Goal: Task Accomplishment & Management: Use online tool/utility

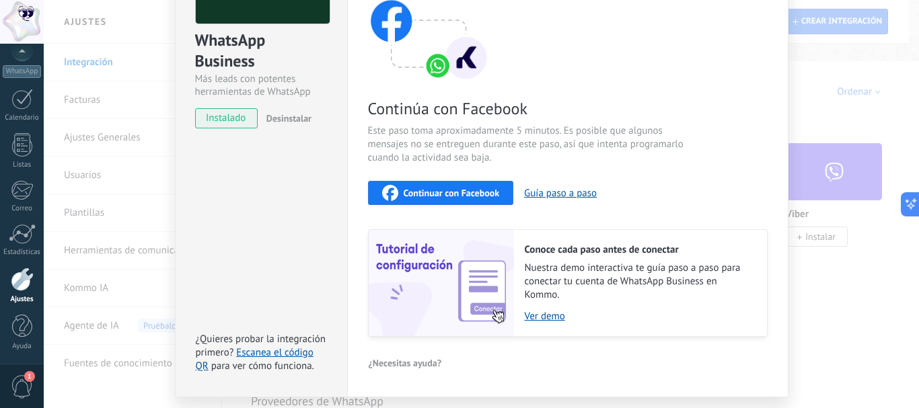
scroll to position [174, 0]
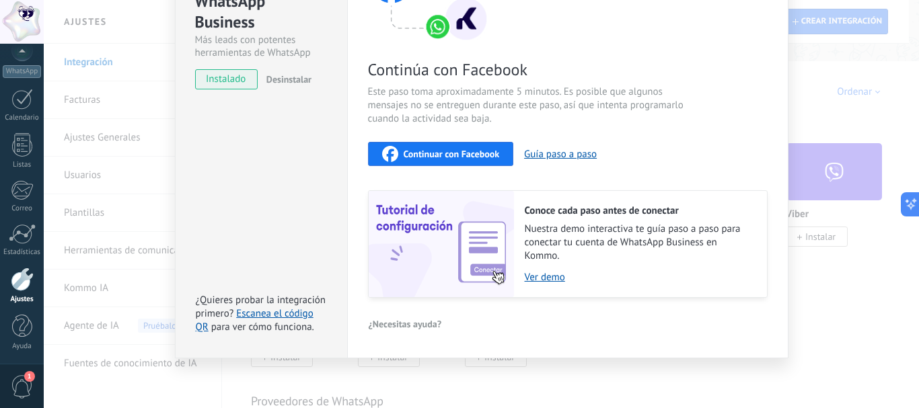
click at [426, 151] on span "Continuar con Facebook" at bounding box center [452, 153] width 96 height 9
click at [85, 64] on div "WhatsApp Business Más leads con potentes herramientas de WhatsApp instalado Des…" at bounding box center [481, 204] width 875 height 408
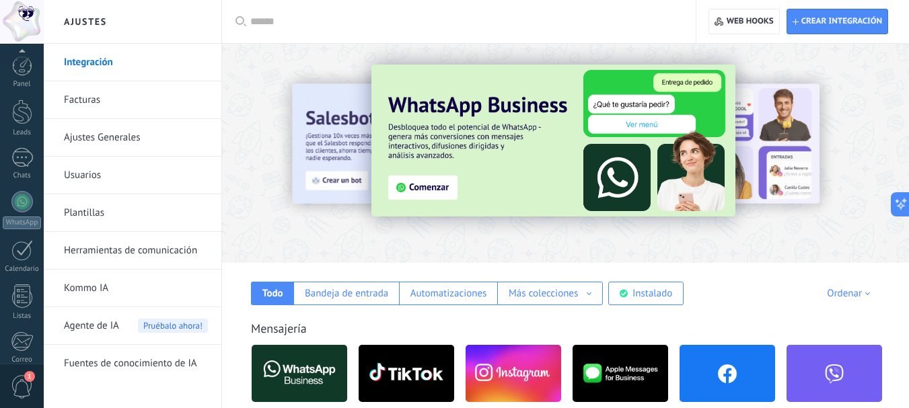
scroll to position [151, 0]
click at [13, 379] on span "1" at bounding box center [22, 387] width 23 height 24
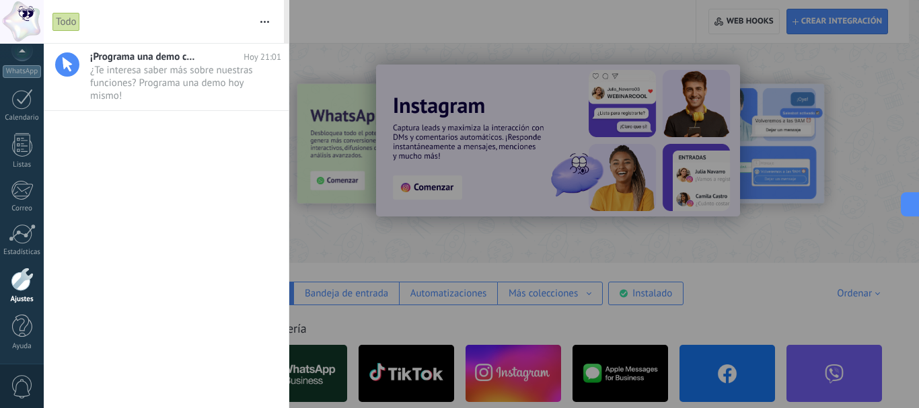
click at [13, 379] on span "0" at bounding box center [22, 387] width 23 height 24
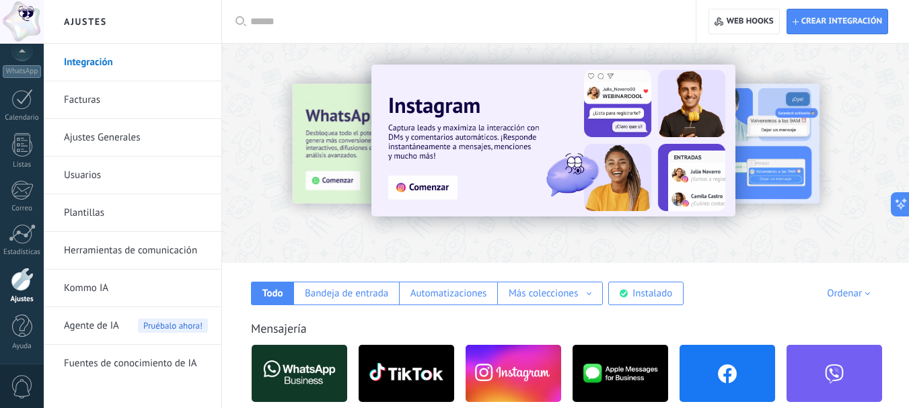
click at [19, 294] on link "Ajustes" at bounding box center [22, 286] width 44 height 36
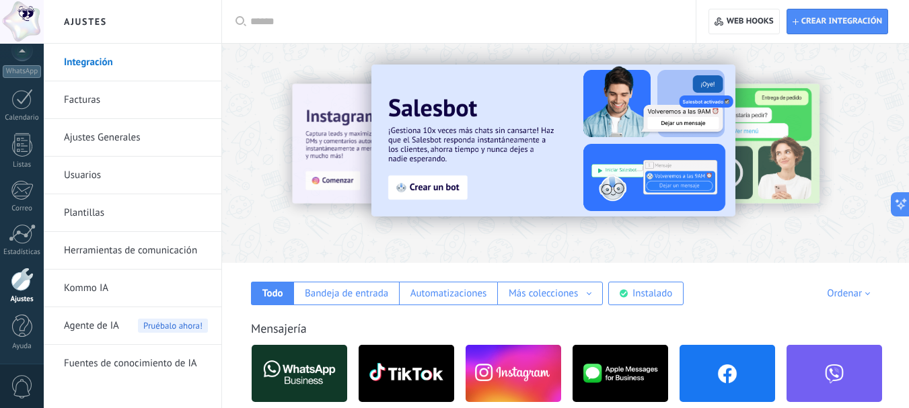
click at [15, 13] on div at bounding box center [22, 22] width 44 height 44
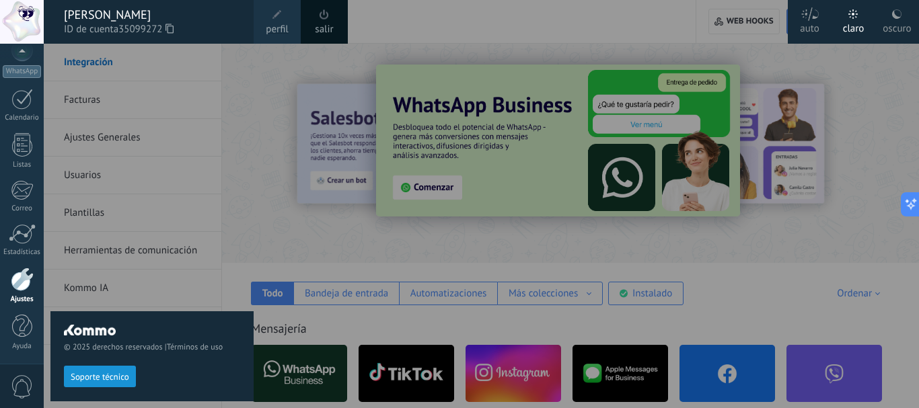
click at [22, 24] on div at bounding box center [22, 22] width 44 height 44
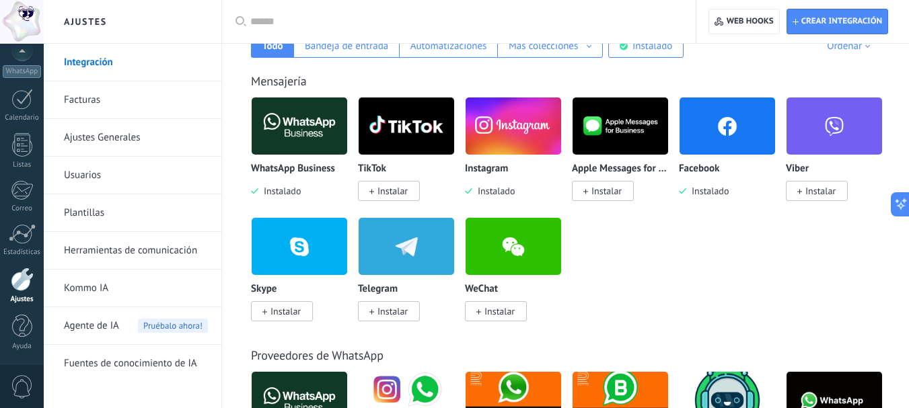
scroll to position [135, 0]
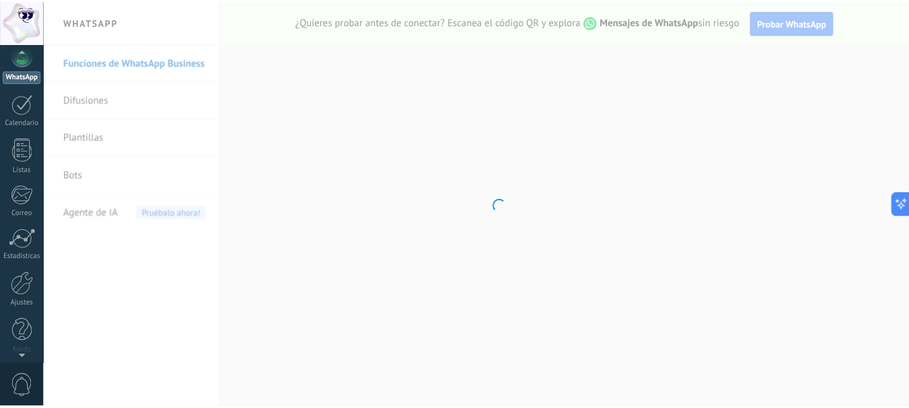
scroll to position [151, 0]
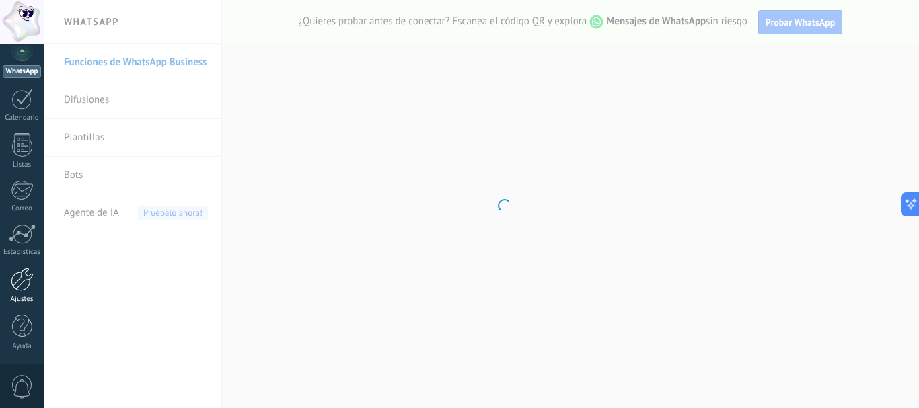
click at [22, 274] on div at bounding box center [22, 280] width 23 height 24
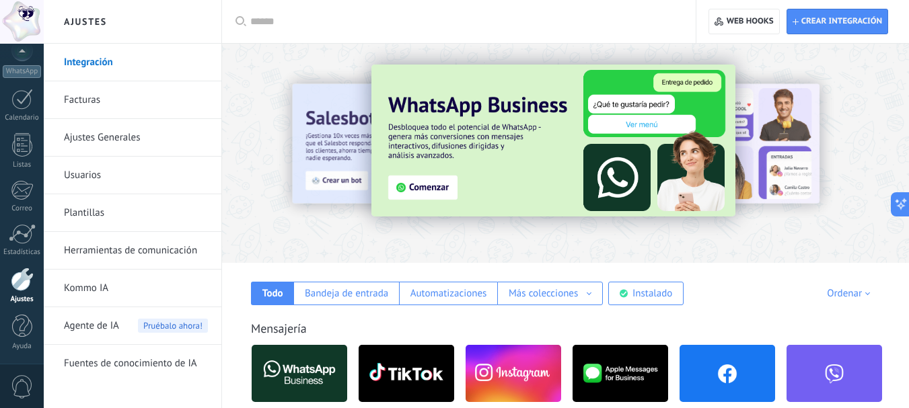
click at [280, 21] on input "text" at bounding box center [463, 22] width 426 height 14
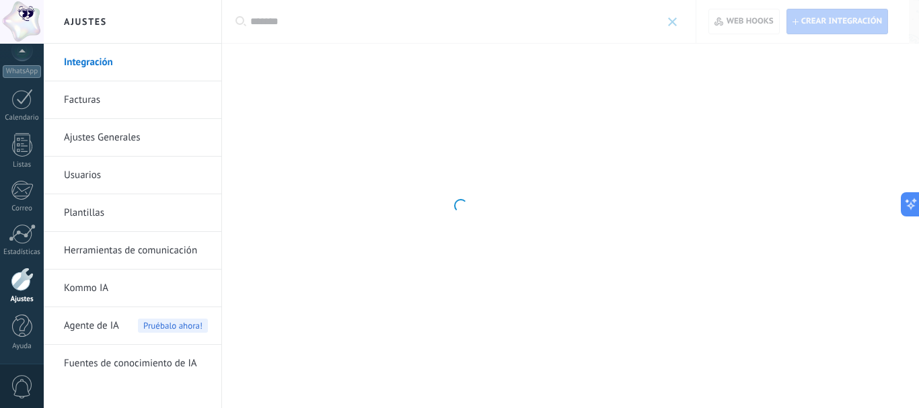
type input "*******"
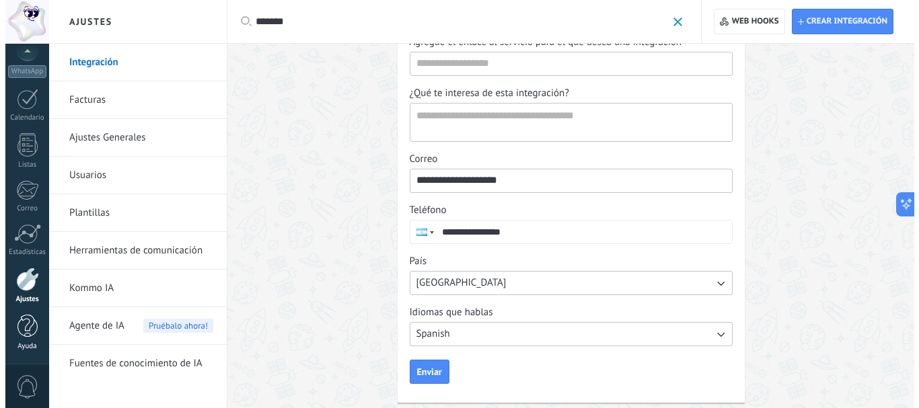
scroll to position [236, 0]
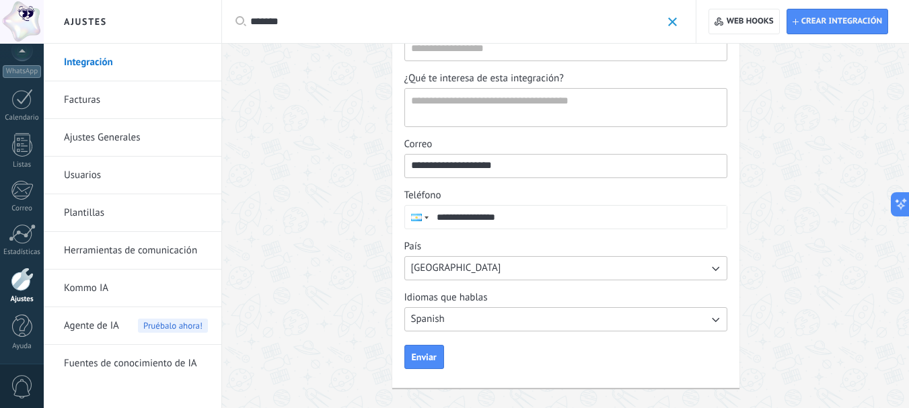
click at [673, 17] on span at bounding box center [672, 21] width 9 height 9
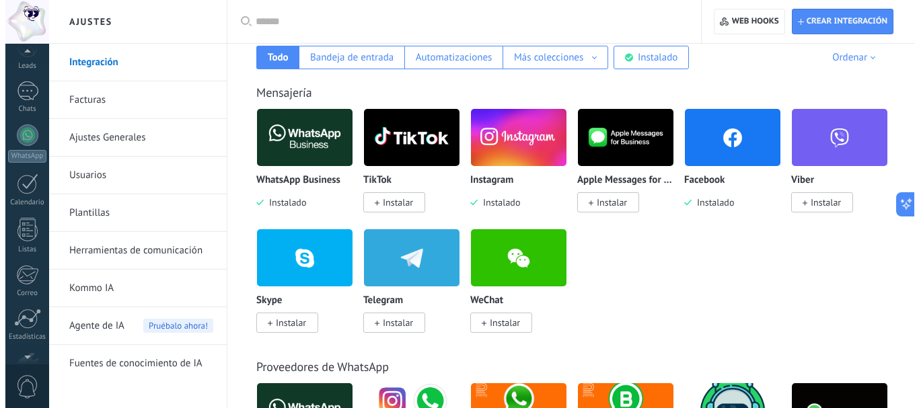
scroll to position [151, 0]
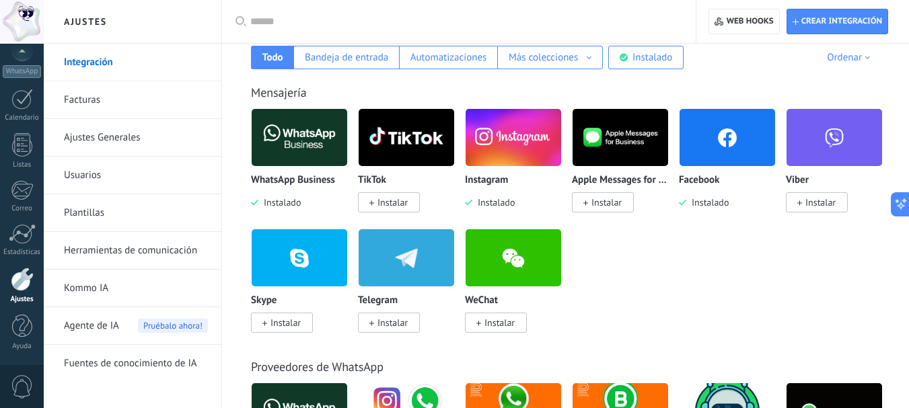
click at [71, 61] on link "Integración" at bounding box center [136, 63] width 144 height 38
click at [78, 61] on link "Integración" at bounding box center [136, 63] width 144 height 38
click at [281, 138] on img at bounding box center [300, 137] width 96 height 65
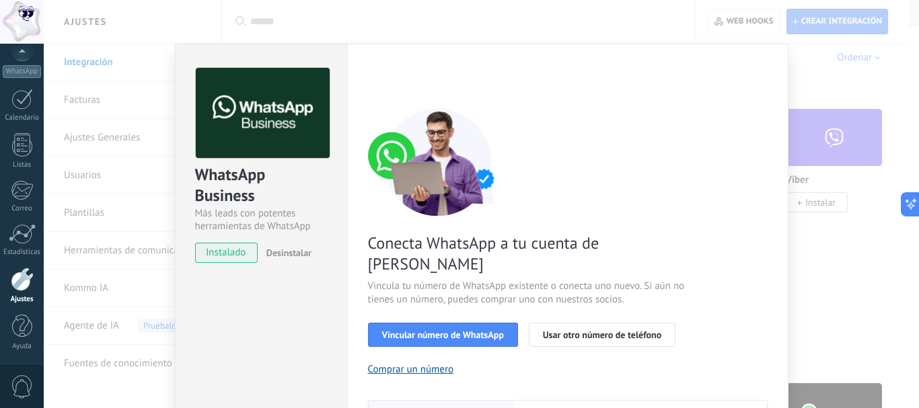
scroll to position [67, 0]
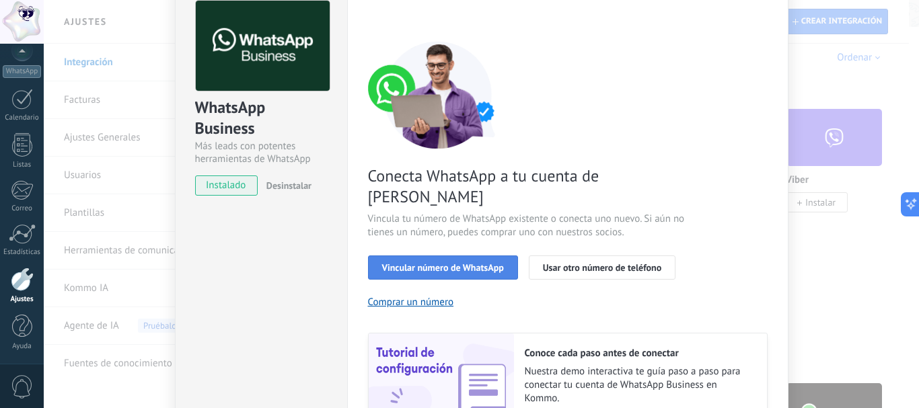
click at [446, 256] on button "Vincular número de WhatsApp" at bounding box center [443, 268] width 150 height 24
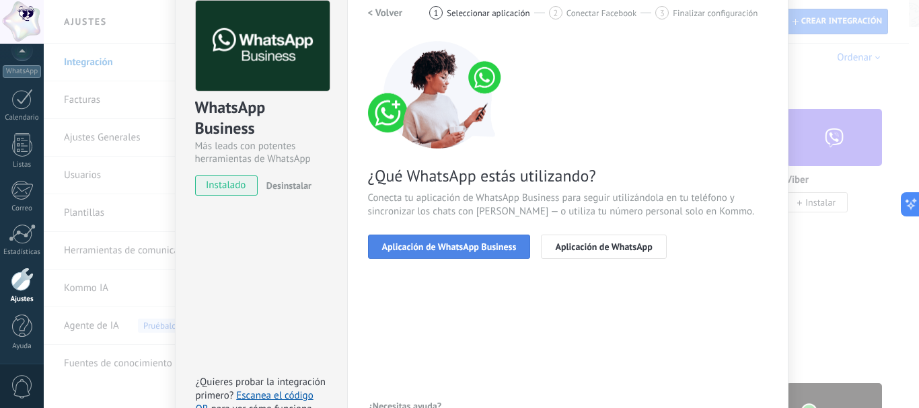
click at [451, 243] on span "Aplicación de WhatsApp Business" at bounding box center [449, 246] width 135 height 9
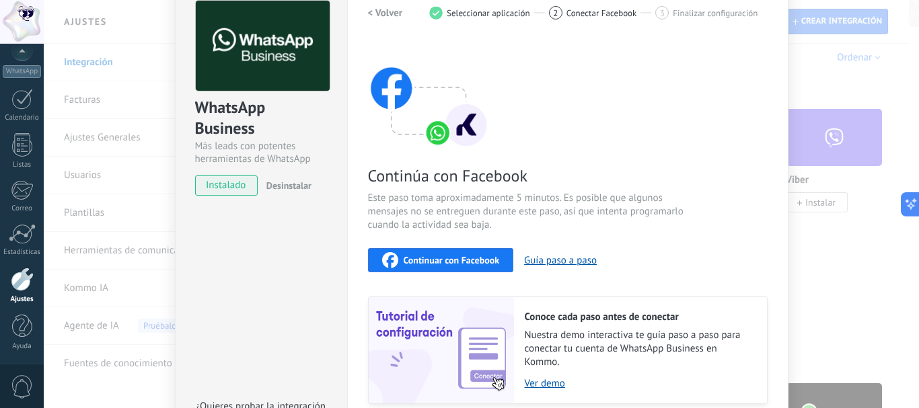
click at [448, 256] on span "Continuar con Facebook" at bounding box center [452, 260] width 96 height 9
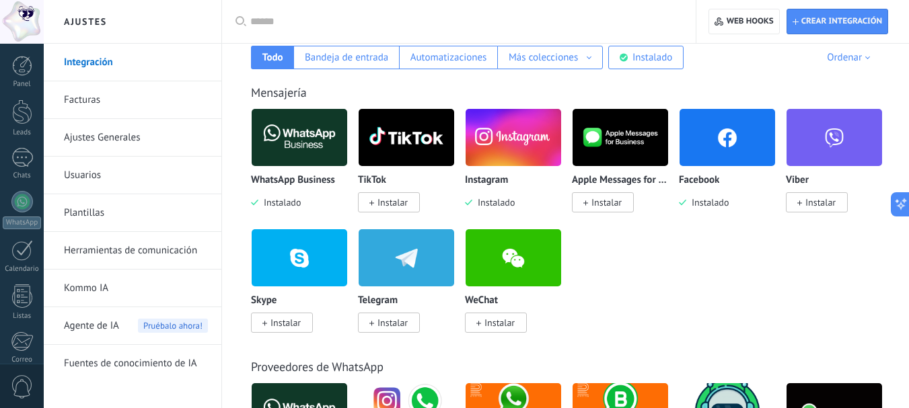
click at [334, 149] on img at bounding box center [300, 137] width 96 height 65
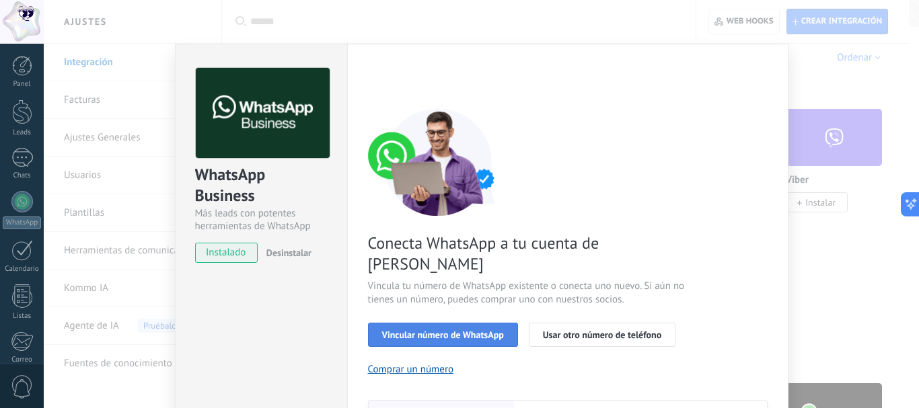
click at [440, 330] on span "Vincular número de WhatsApp" at bounding box center [443, 334] width 122 height 9
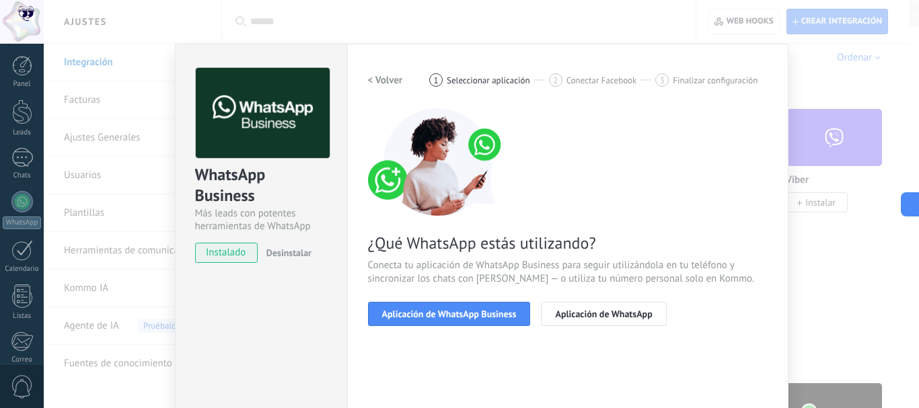
click at [440, 313] on span "Aplicación de WhatsApp Business" at bounding box center [449, 313] width 135 height 9
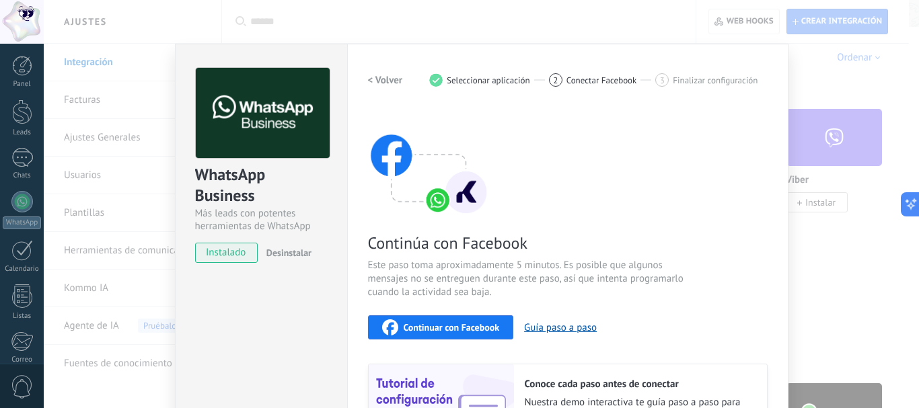
drag, startPoint x: 664, startPoint y: 98, endPoint x: 654, endPoint y: 116, distance: 21.4
click at [654, 116] on div "< Volver 1 Seleccionar aplicación 2 Conectar Facebook 3 Finalizar configuración…" at bounding box center [568, 270] width 400 height 404
click at [652, 116] on div "Continúa con Facebook Este paso toma aproximadamente 5 minutos. Es posible que …" at bounding box center [568, 289] width 400 height 363
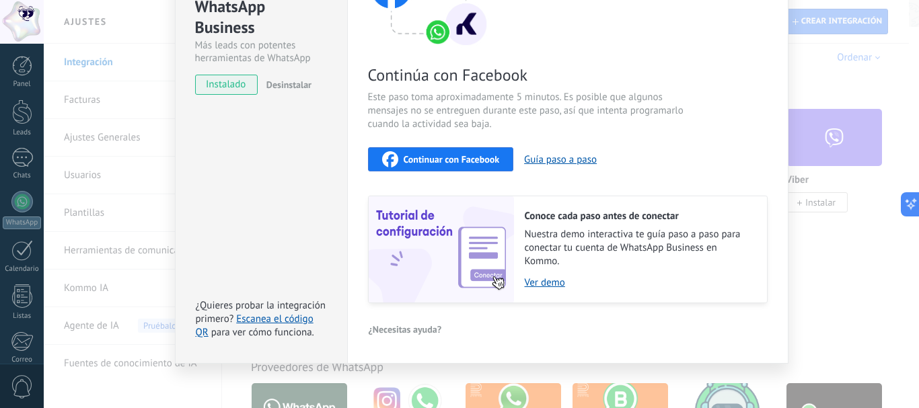
scroll to position [174, 0]
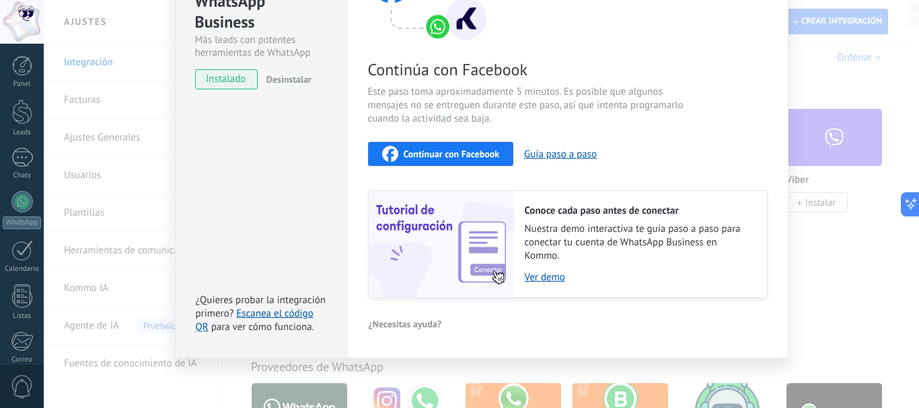
click at [471, 154] on span "Continuar con Facebook" at bounding box center [452, 153] width 96 height 9
click at [460, 157] on span "Continuar con Facebook" at bounding box center [452, 153] width 96 height 9
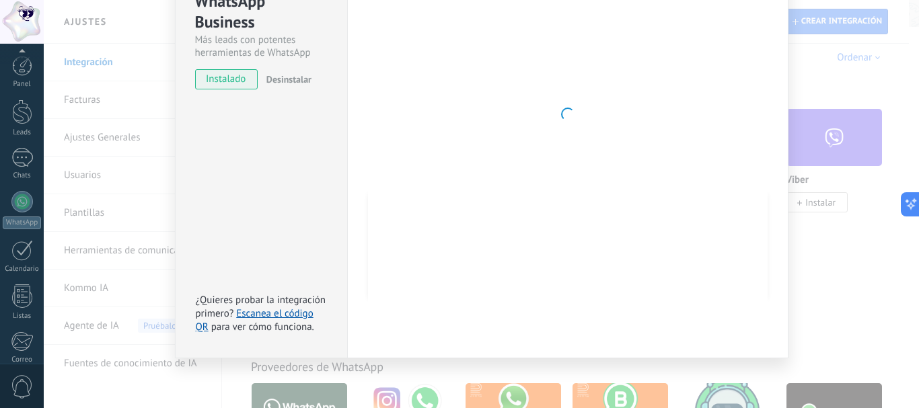
scroll to position [151, 0]
